Goal: Navigation & Orientation: Find specific page/section

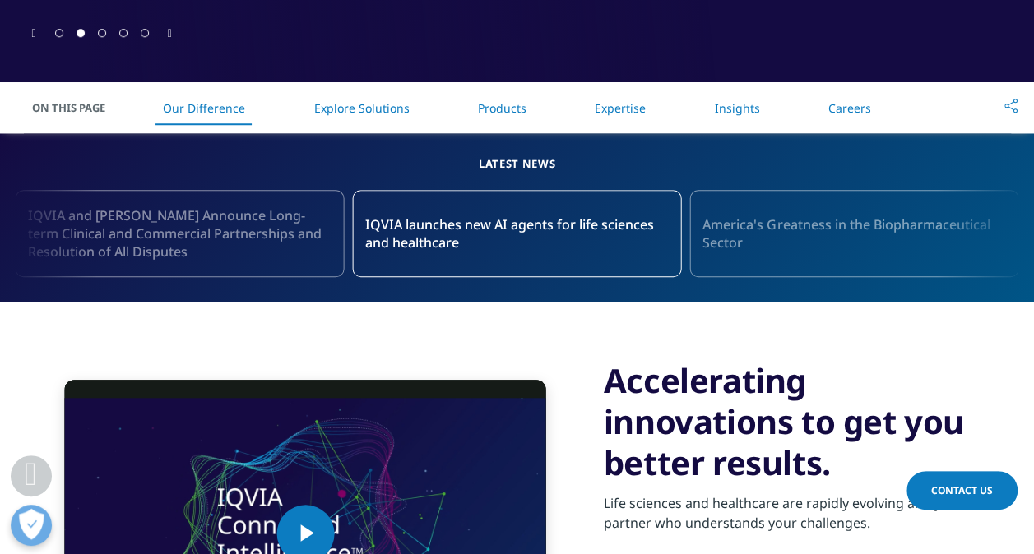
scroll to position [964, 0]
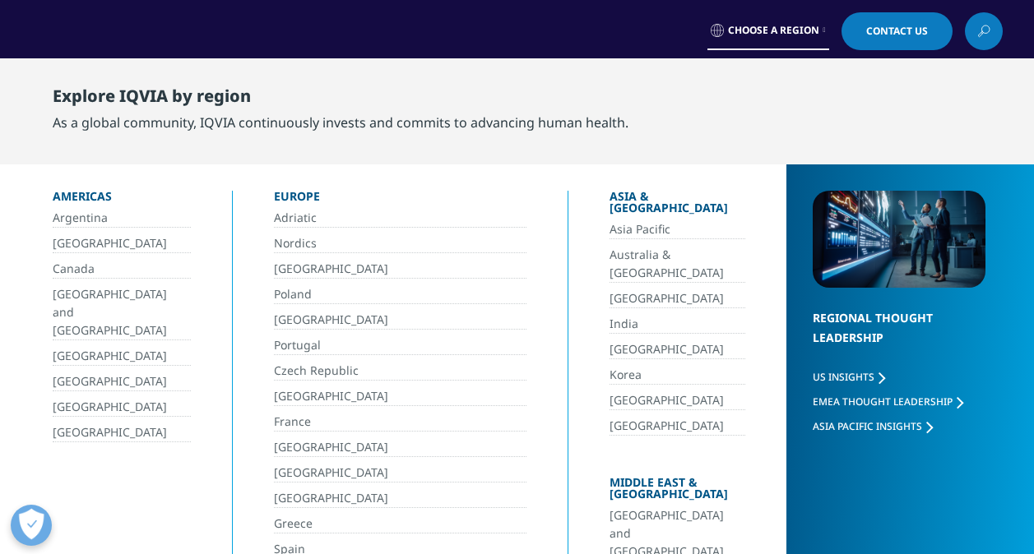
scroll to position [82, 0]
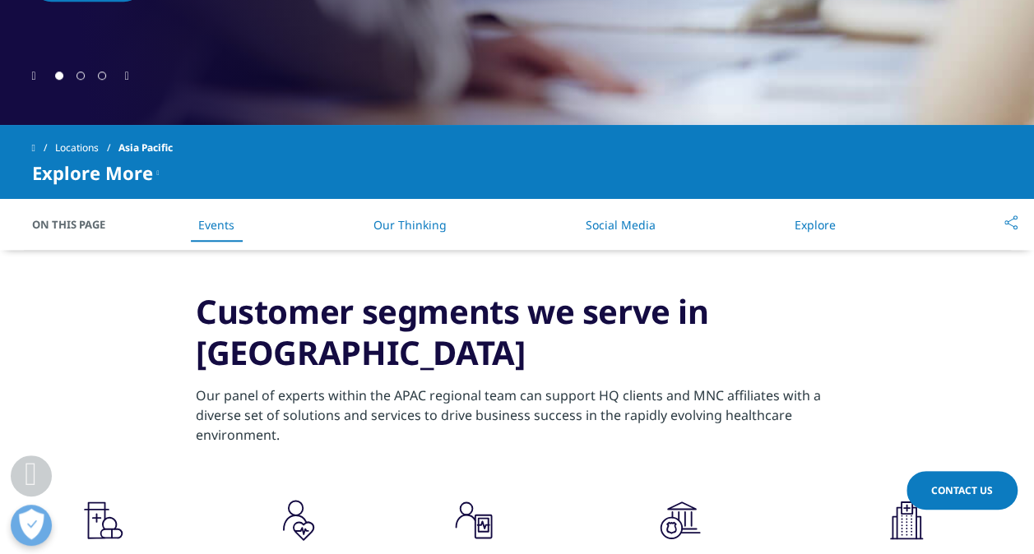
scroll to position [740, 0]
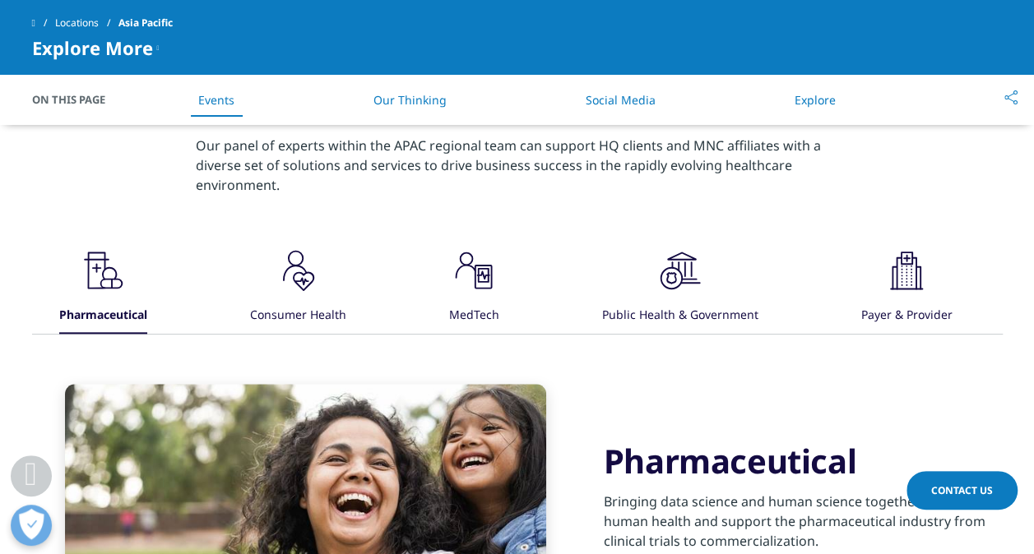
click at [128, 283] on icon ".cls-1{fill:#231f20;}" at bounding box center [103, 270] width 49 height 49
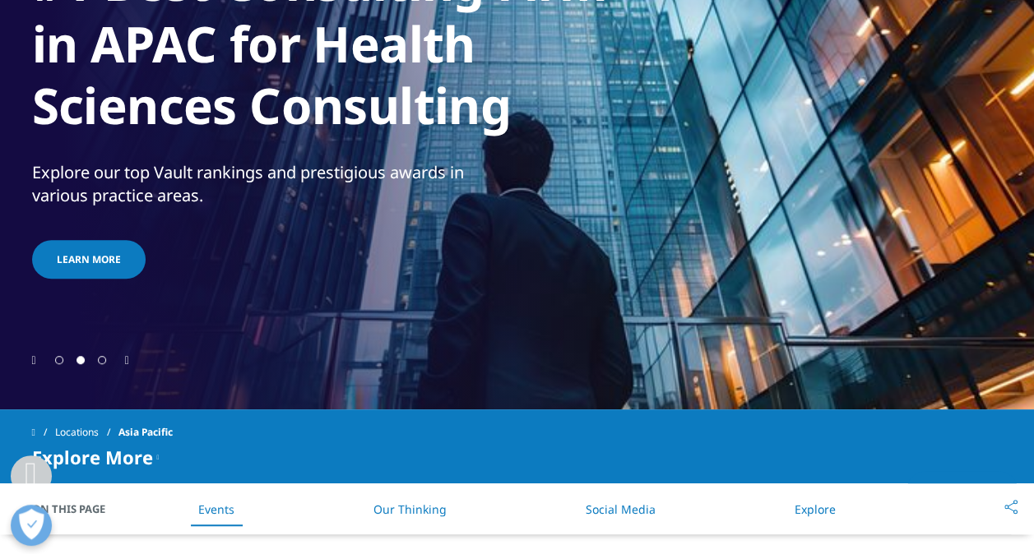
scroll to position [0, 0]
